Goal: Share content

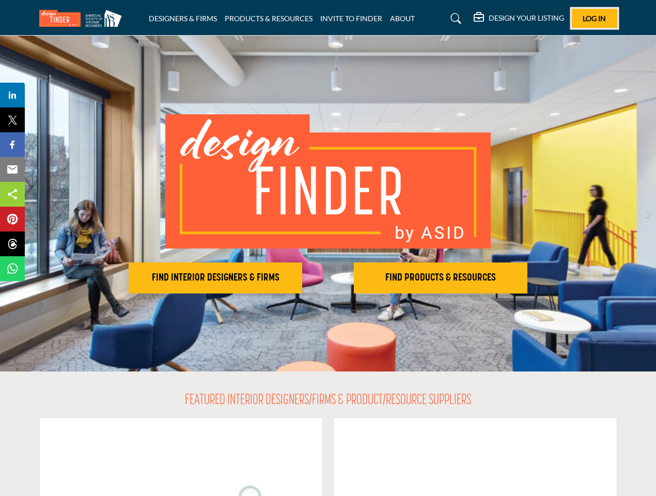
click at [595, 18] on span "Log In" at bounding box center [594, 18] width 23 height 9
click at [215, 278] on h2 "FIND INTERIOR DESIGNERS & FIRMS" at bounding box center [215, 278] width 167 height 12
click at [441, 278] on h2 "FIND PRODUCTS & RESOURCES" at bounding box center [440, 278] width 167 height 12
click at [12, 95] on span "Share" at bounding box center [17, 95] width 29 height 12
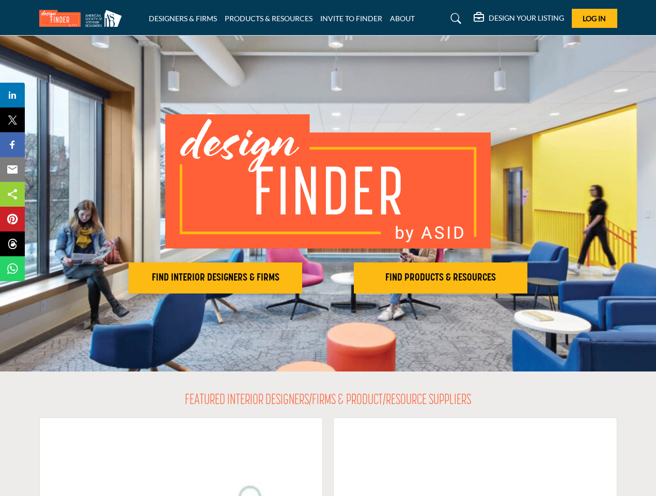
click at [12, 120] on span "Tweet" at bounding box center [17, 120] width 29 height 12
click at [12, 145] on span "Share" at bounding box center [17, 144] width 29 height 12
click at [12, 169] on span "Email" at bounding box center [17, 169] width 28 height 12
click at [12, 194] on span "Share" at bounding box center [17, 194] width 29 height 12
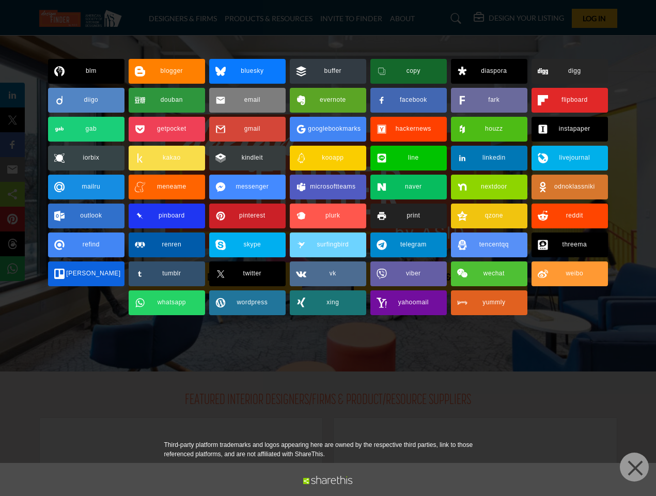
click at [12, 219] on span "Pin" at bounding box center [12, 219] width 19 height 12
